Goal: Information Seeking & Learning: Understand process/instructions

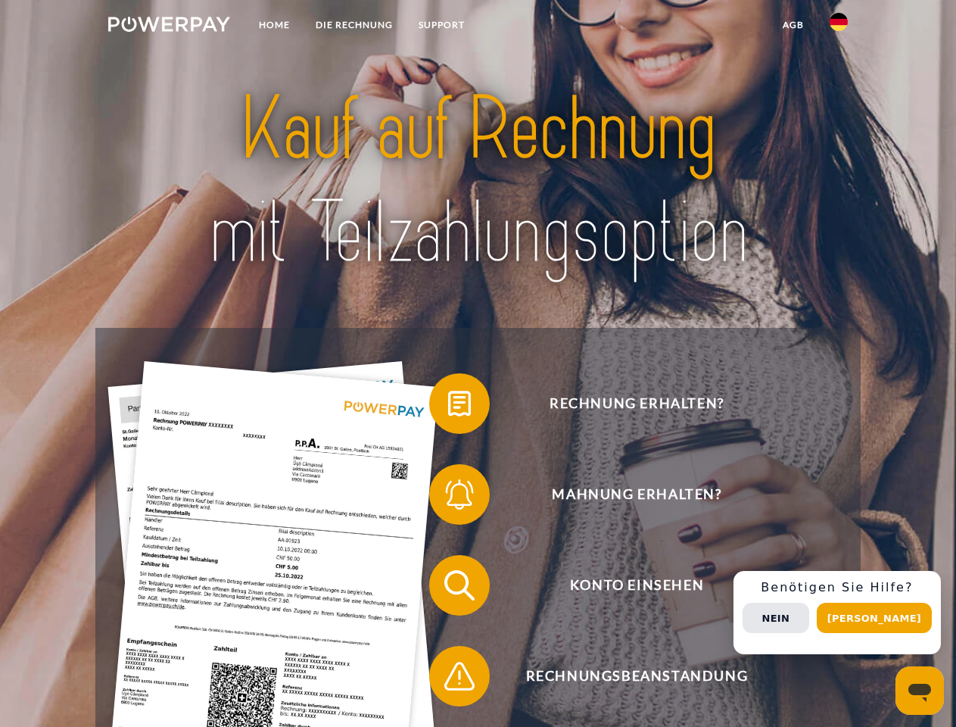
click at [169, 27] on img at bounding box center [169, 24] width 122 height 15
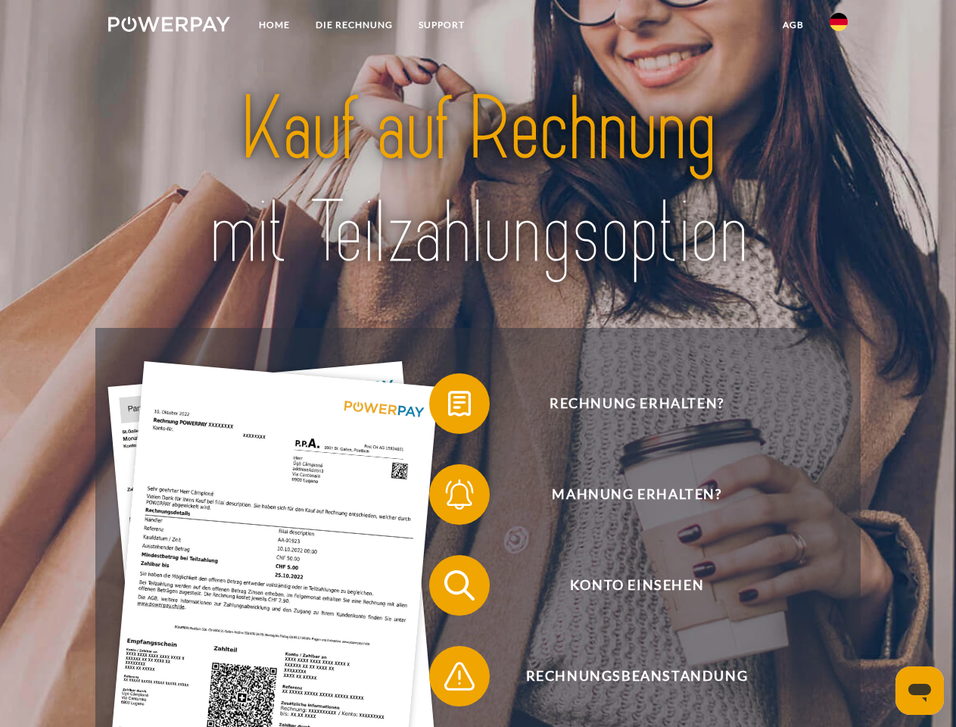
click at [839, 27] on img at bounding box center [839, 22] width 18 height 18
click at [793, 25] on link "agb" at bounding box center [793, 24] width 47 height 27
click at [448, 407] on span at bounding box center [437, 404] width 76 height 76
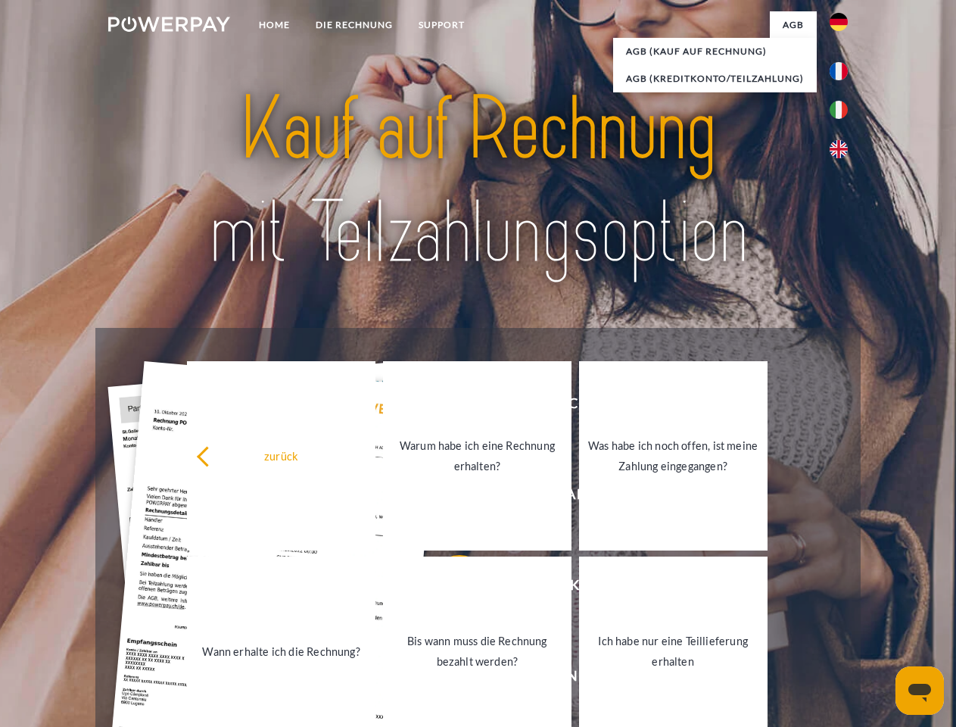
click at [448, 498] on link "Warum habe ich eine Rechnung erhalten?" at bounding box center [477, 455] width 189 height 189
click at [448, 588] on span at bounding box center [437, 585] width 76 height 76
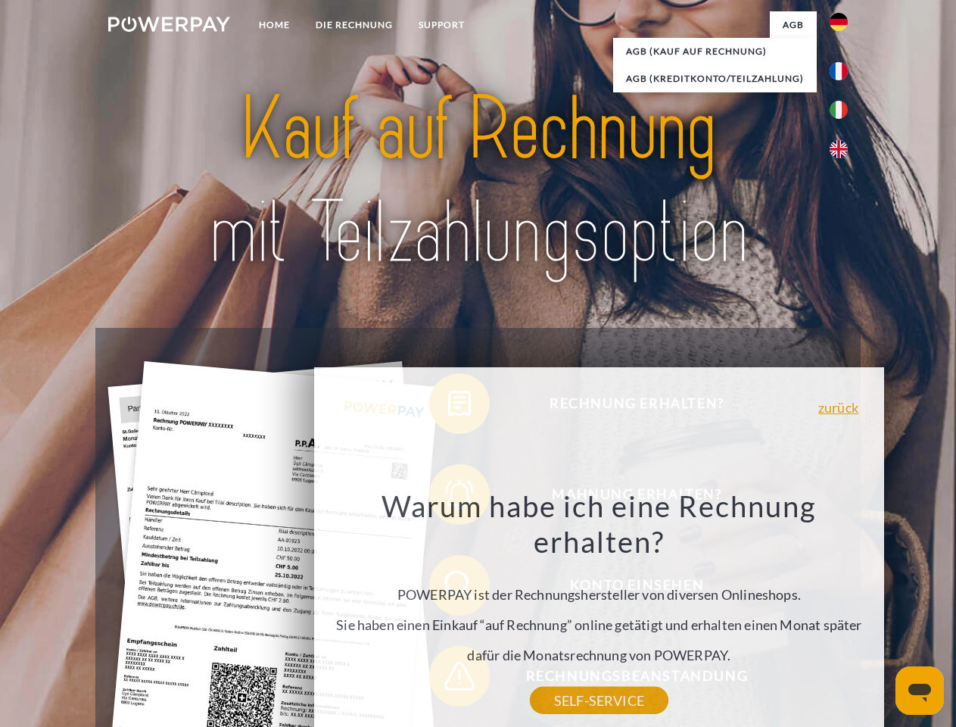
click at [448, 679] on div "Warum habe ich eine Rechnung erhalten? POWERPAY ist der Rechnungshersteller von…" at bounding box center [599, 594] width 553 height 213
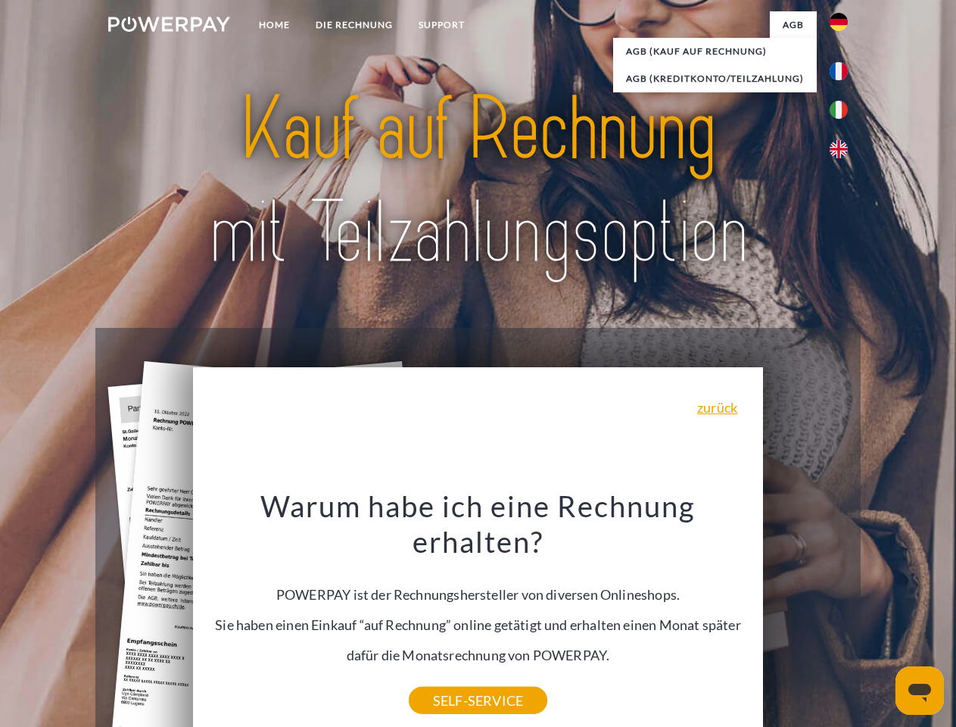
click at [843, 613] on div "Rechnung erhalten? Mahnung erhalten? Konto einsehen" at bounding box center [477, 631] width 765 height 606
click at [806, 616] on span "Konto einsehen" at bounding box center [636, 585] width 371 height 61
click at [880, 618] on header "Home DIE RECHNUNG SUPPORT" at bounding box center [478, 523] width 956 height 1046
